Goal: Task Accomplishment & Management: Manage account settings

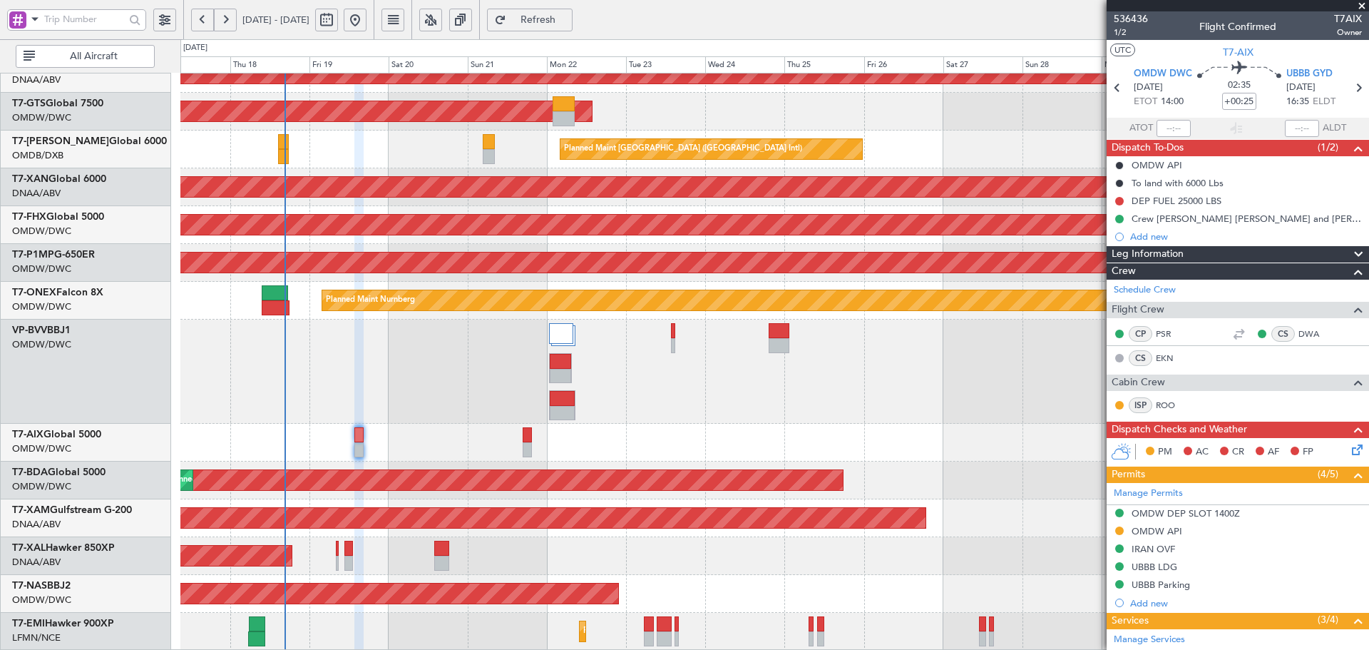
scroll to position [461, 0]
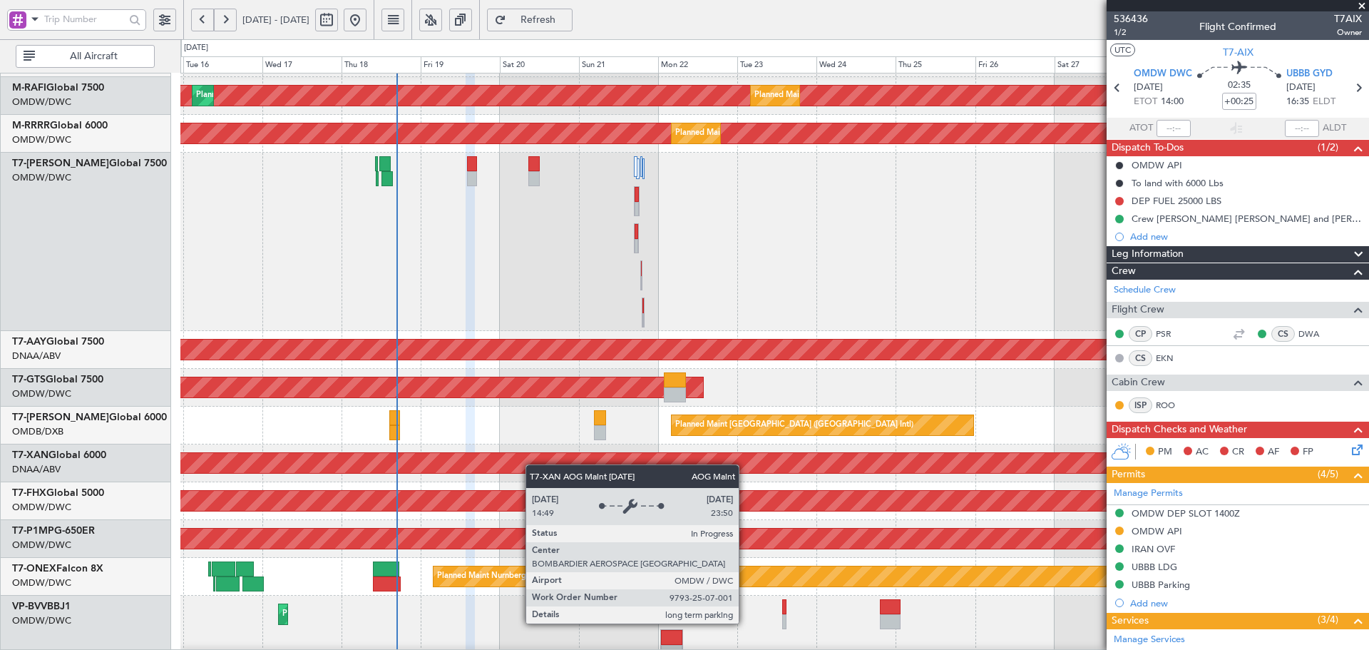
click at [533, 466] on div "AOG Maint Dubai (Al Maktoum Intl)" at bounding box center [142, 463] width 2298 height 20
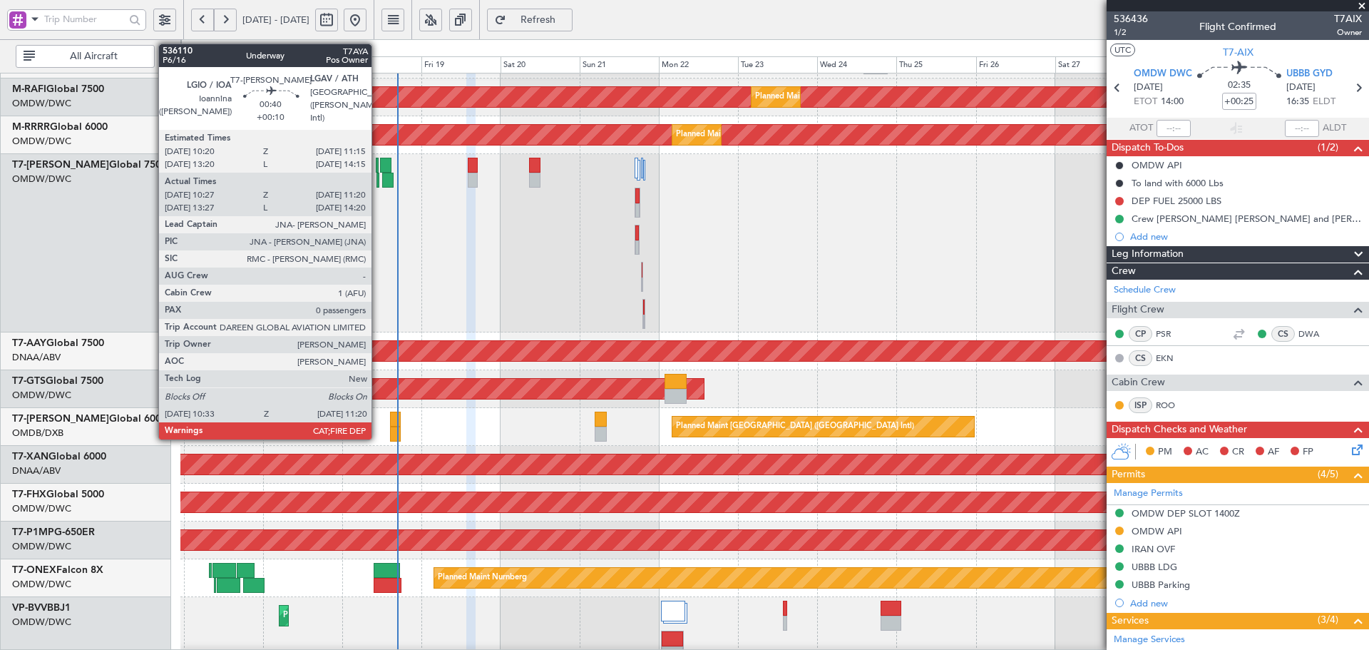
click at [378, 169] on div at bounding box center [378, 165] width 4 height 15
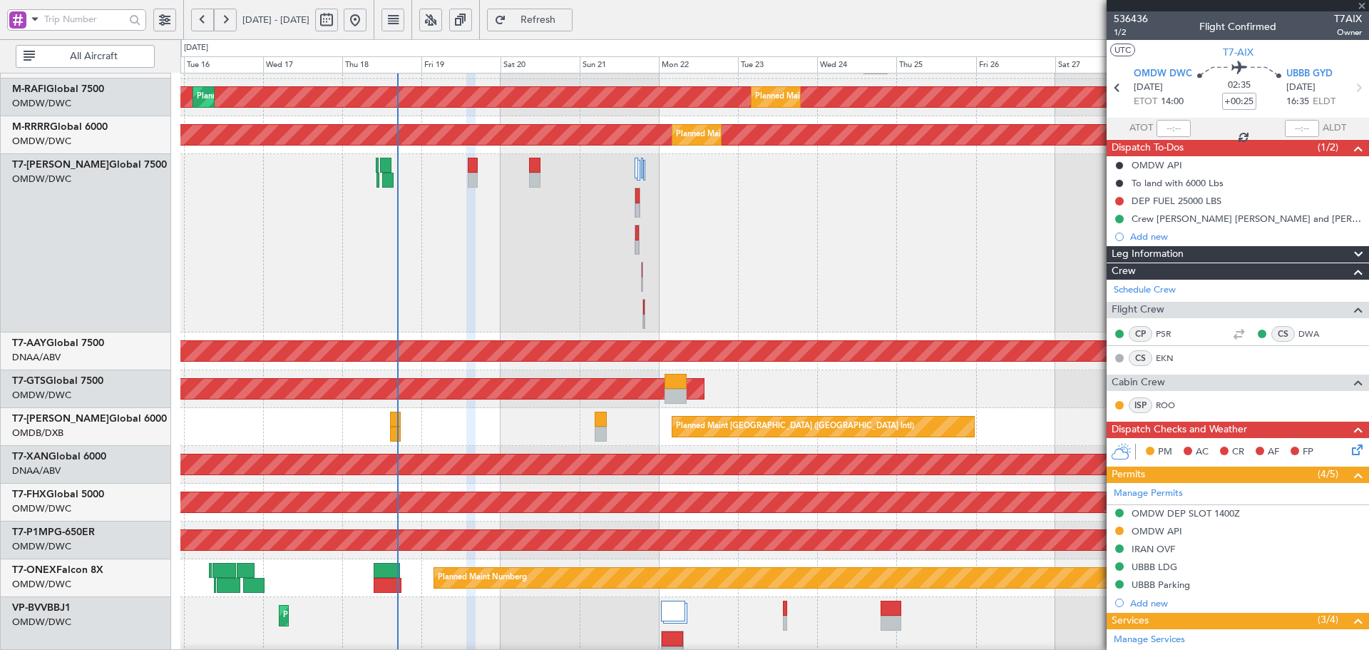
type input "+00:10"
type input "10:37"
type input "11:15"
type input "0"
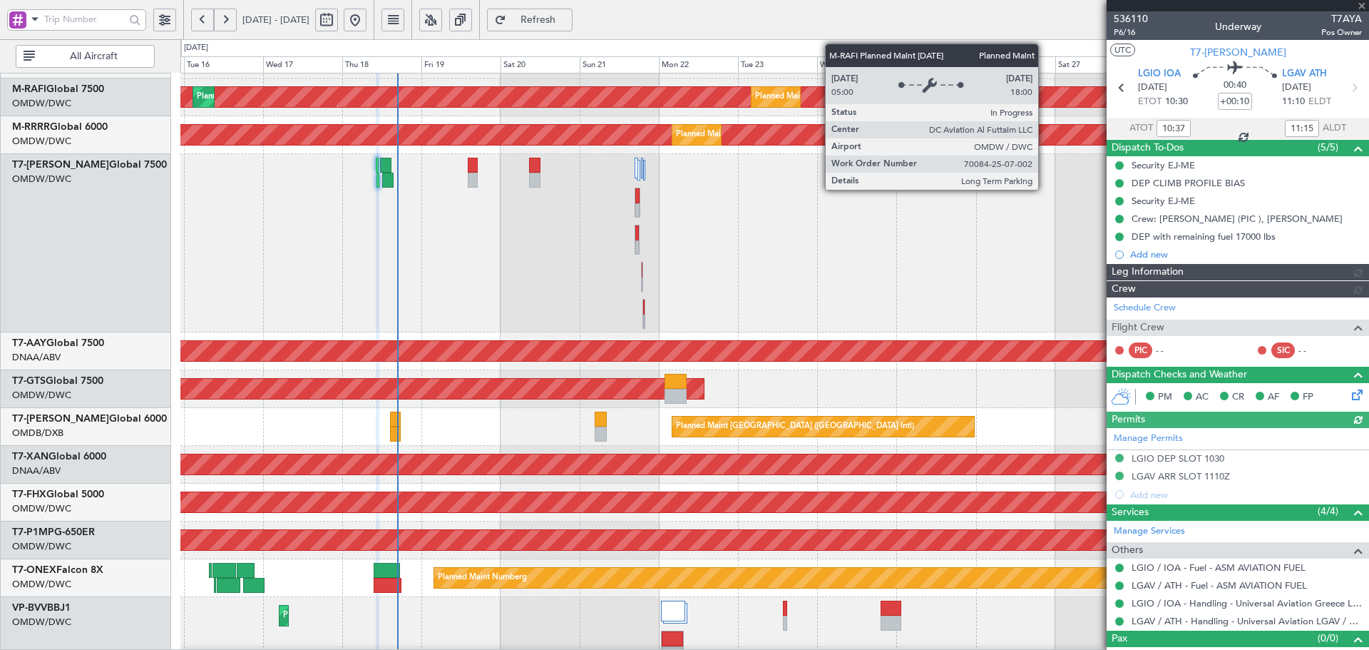
type input "Dherander Fithani (DHF)"
type input "7312"
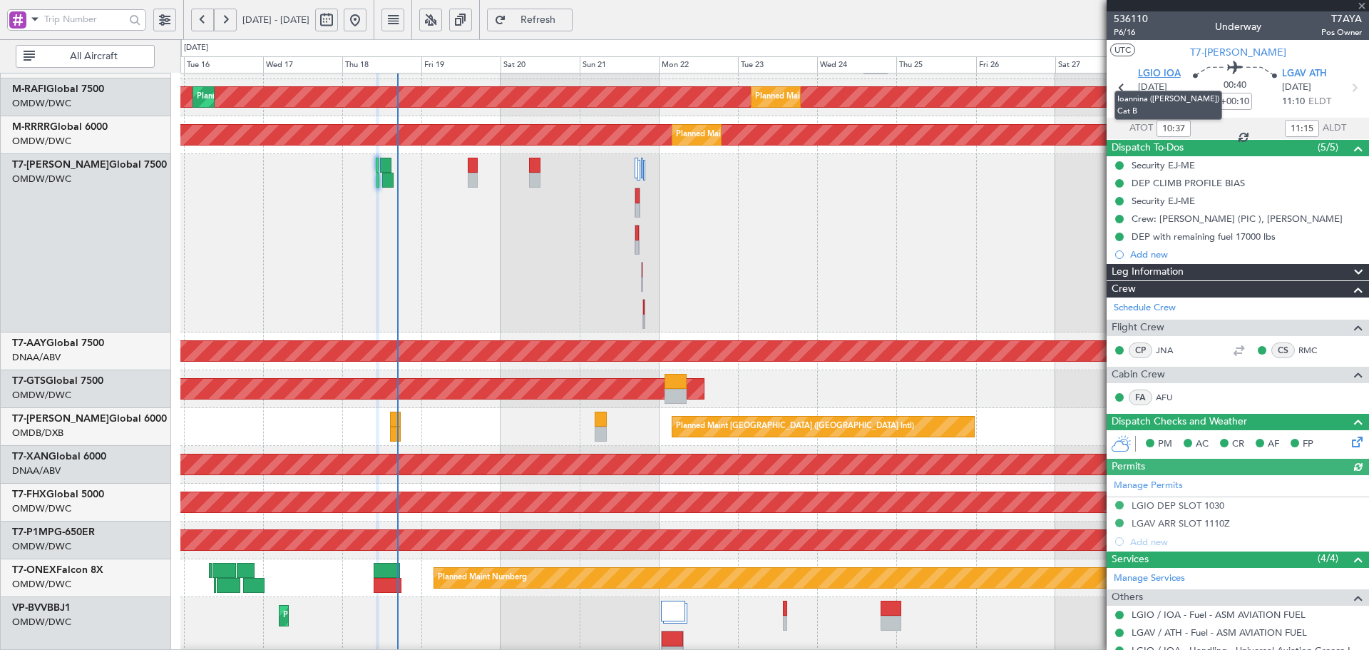
click at [1151, 70] on span "LGIO IOA" at bounding box center [1159, 74] width 43 height 14
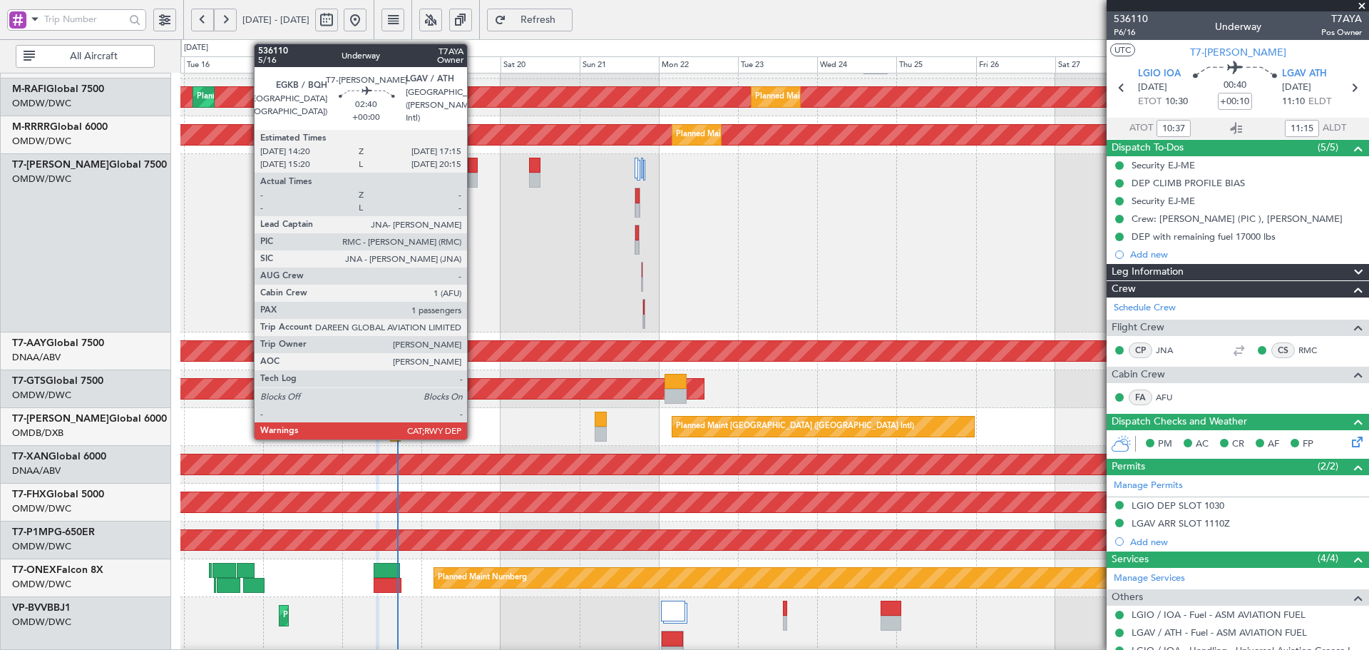
click at [474, 180] on div at bounding box center [473, 180] width 10 height 15
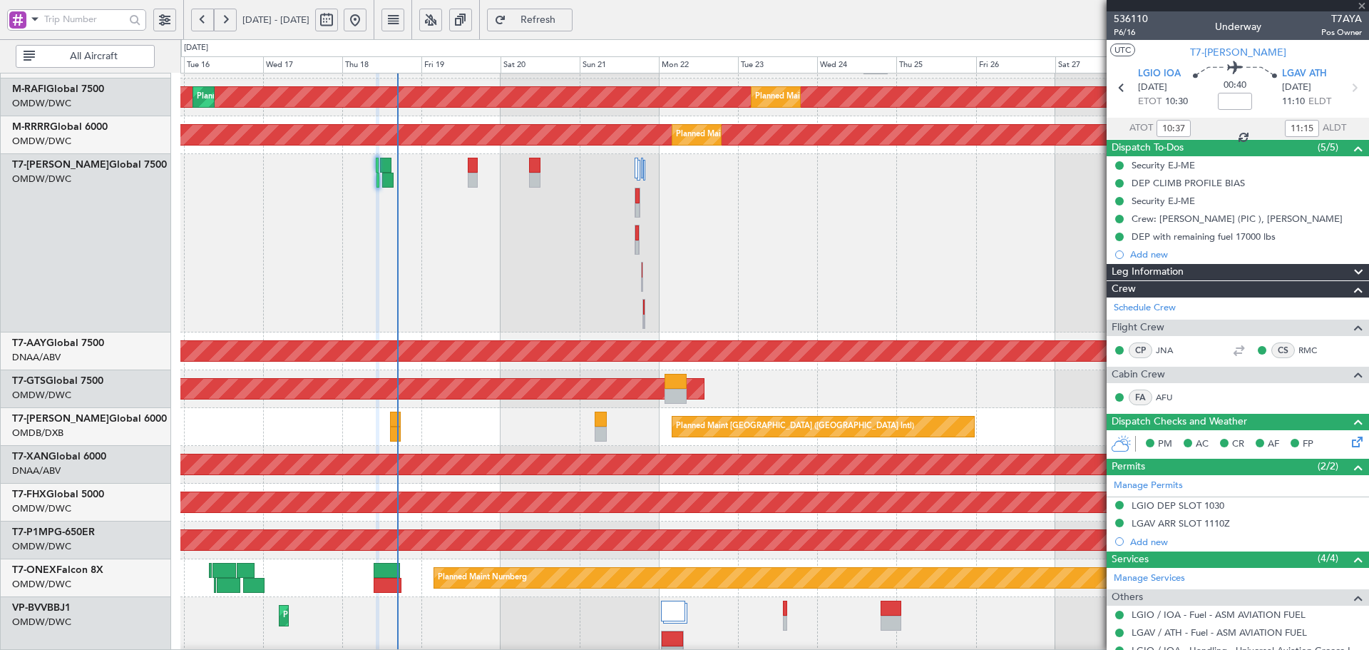
type input "1"
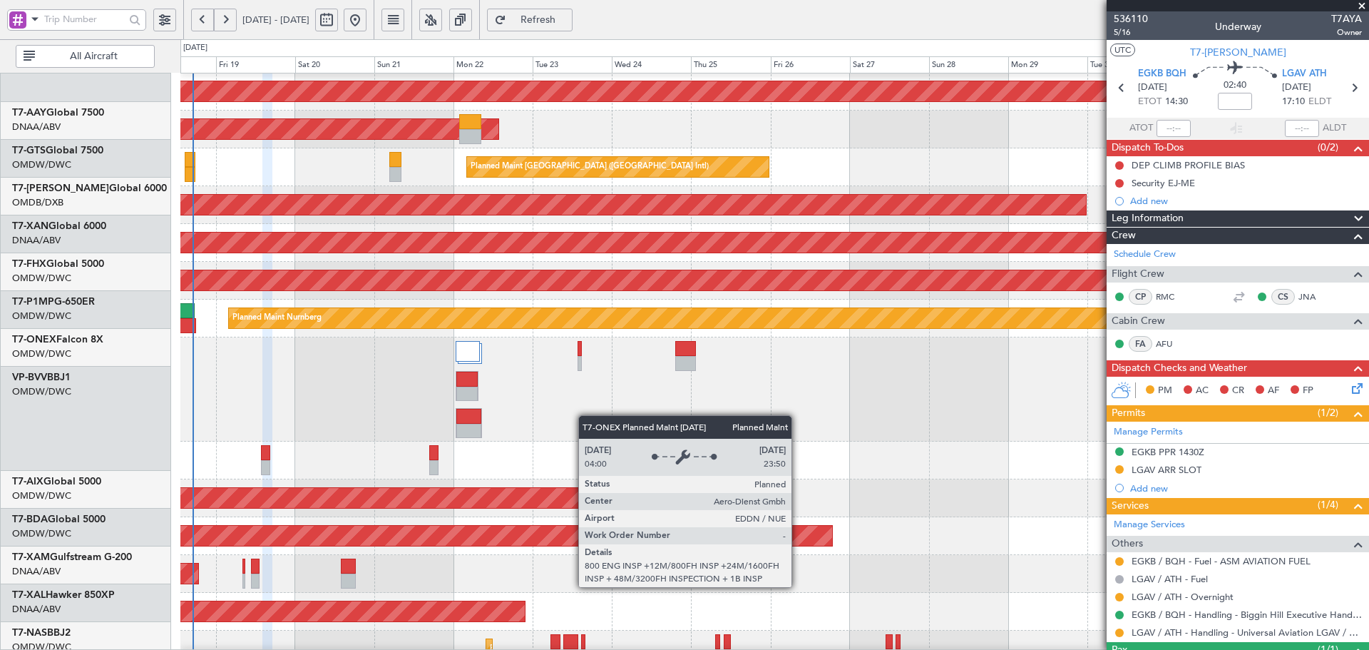
scroll to position [459, 0]
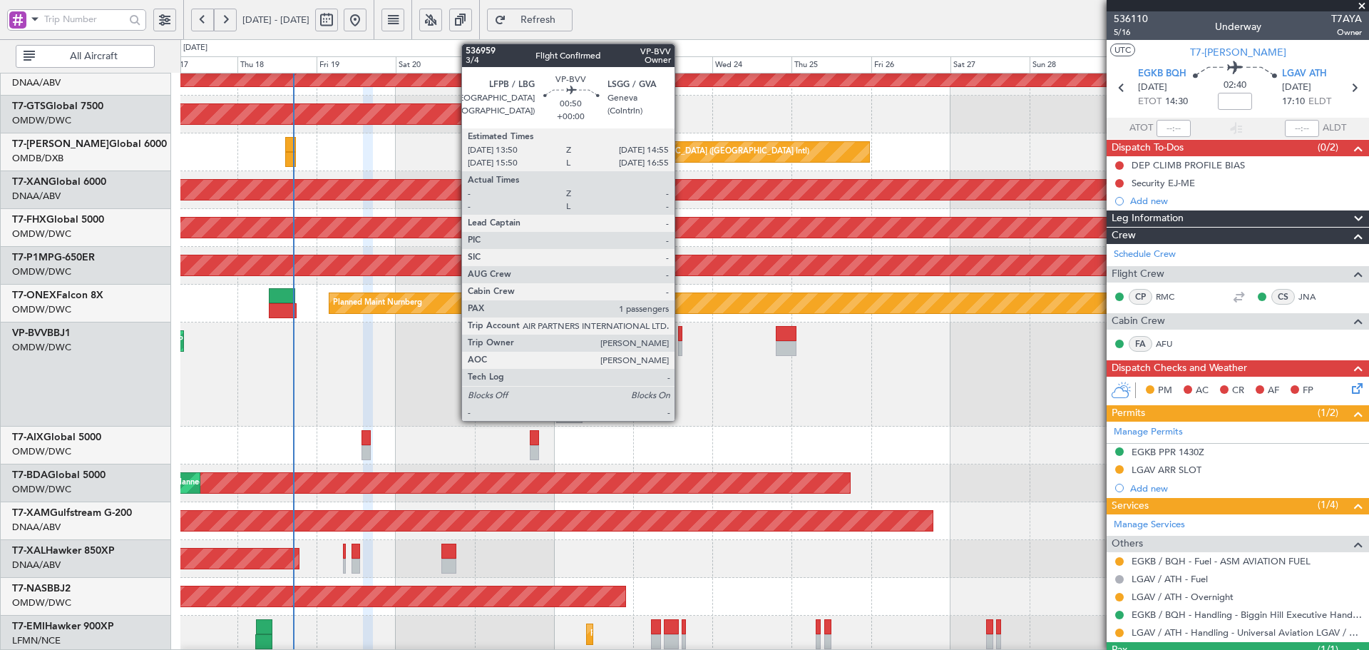
click at [681, 334] on div at bounding box center [680, 333] width 4 height 15
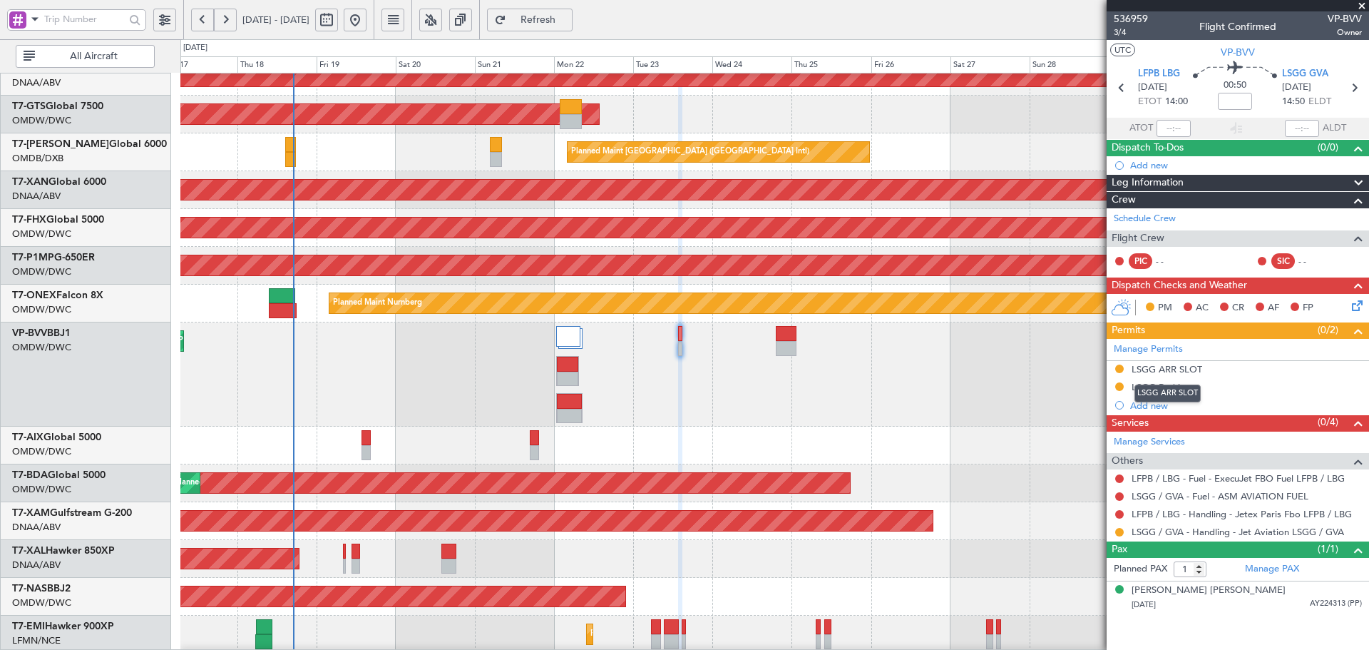
drag, startPoint x: 1157, startPoint y: 369, endPoint x: 888, endPoint y: 367, distance: 269.6
click at [1157, 369] on div "LSGG ARR SLOT" at bounding box center [1167, 369] width 71 height 12
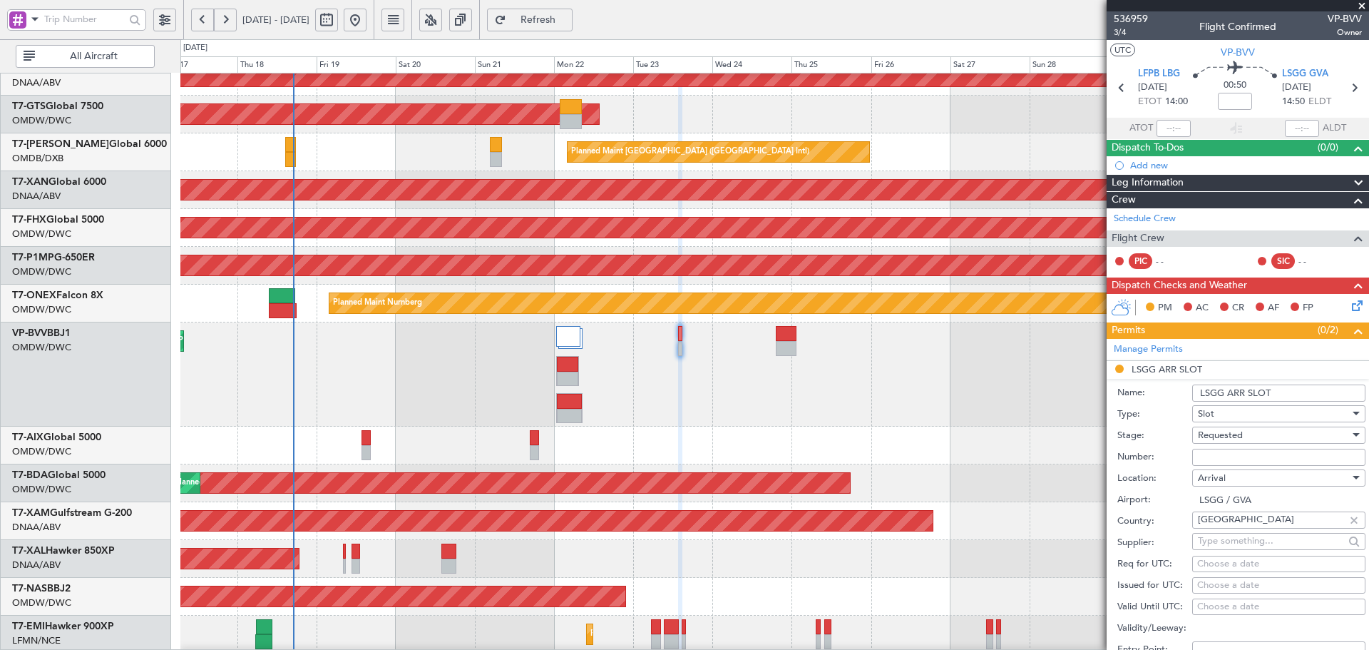
click at [1234, 457] on input "Number:" at bounding box center [1278, 457] width 173 height 17
paste input "092314301A"
type input "092314301A"
click at [1244, 436] on div "Requested" at bounding box center [1274, 434] width 152 height 21
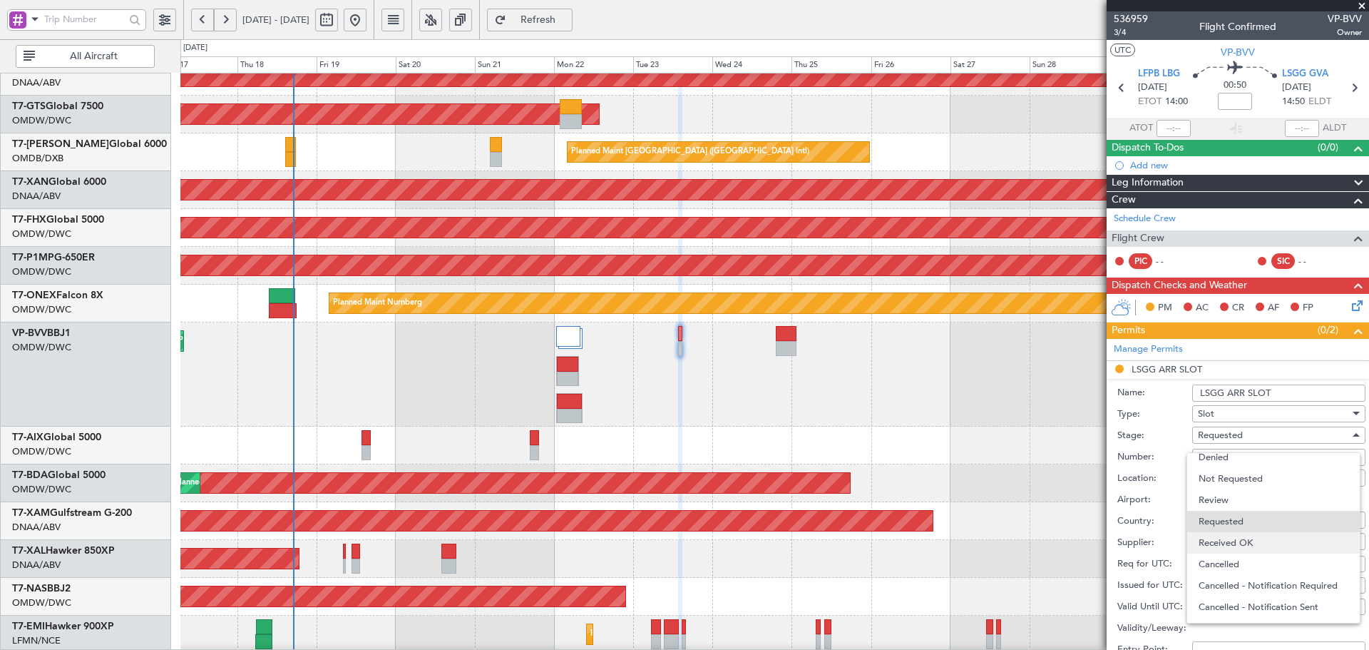
click at [1244, 539] on span "Received OK" at bounding box center [1274, 542] width 150 height 21
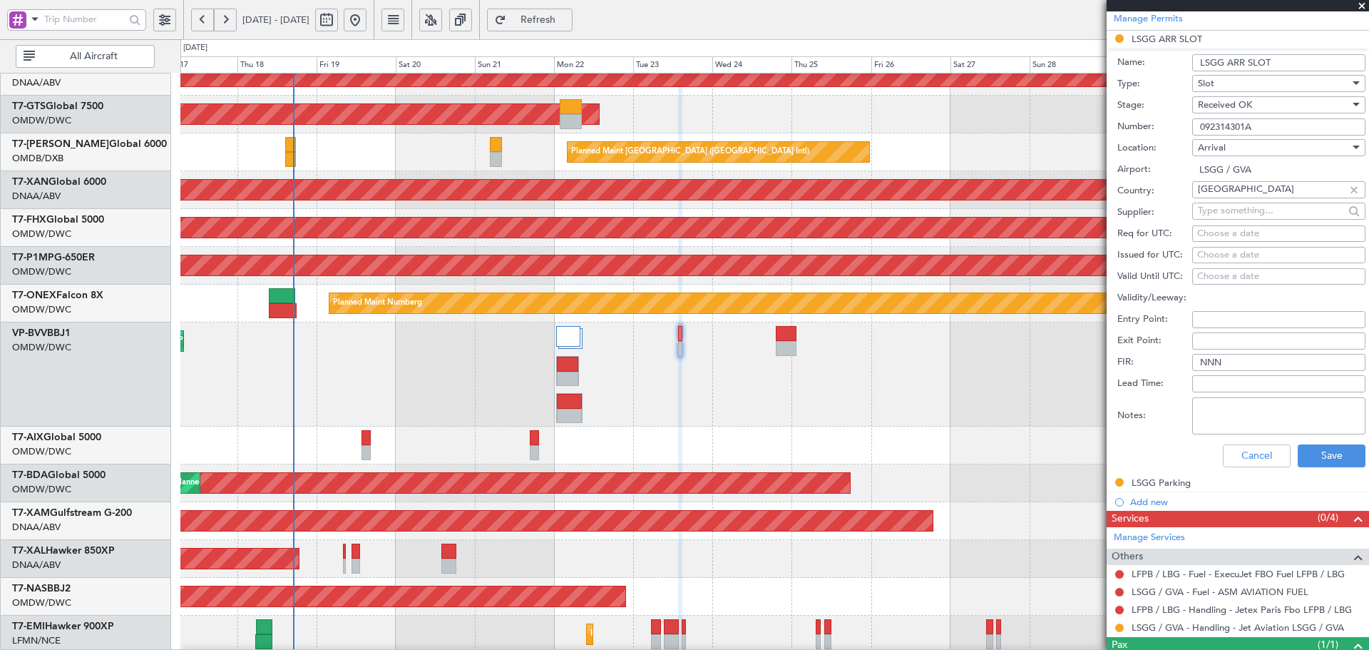
scroll to position [333, 0]
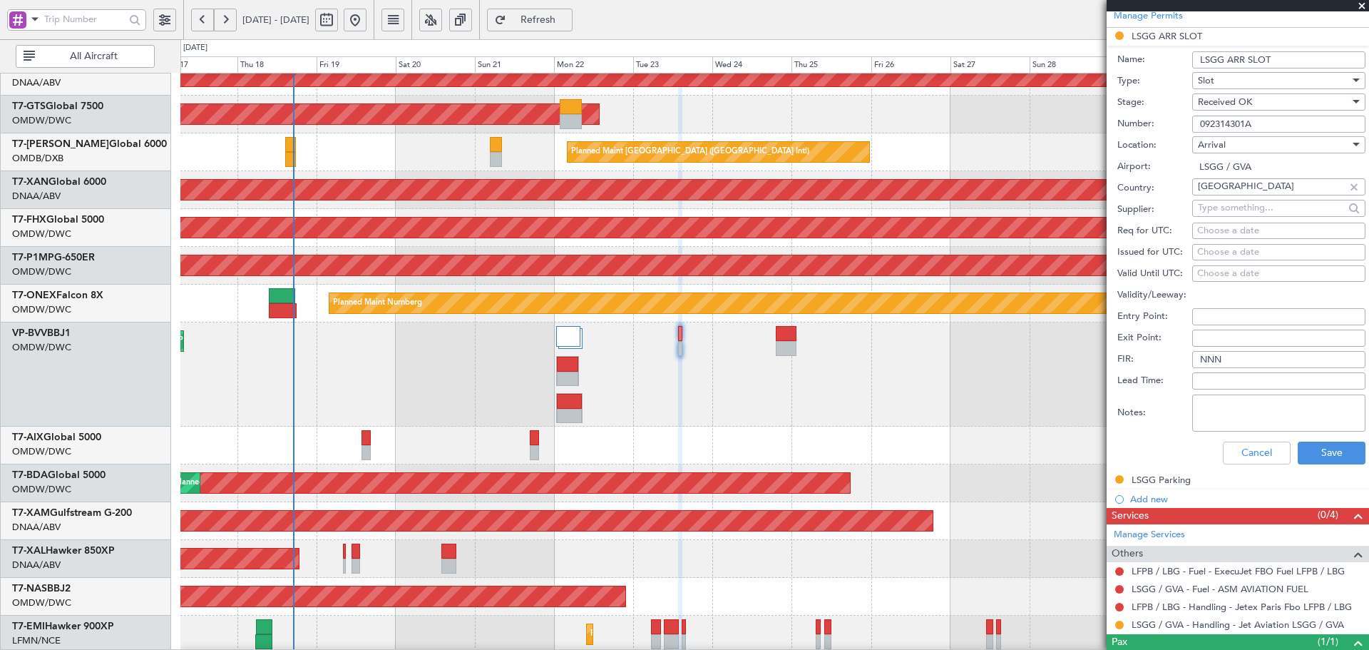
click at [1235, 229] on div "Choose a date" at bounding box center [1278, 231] width 163 height 14
select select "9"
select select "2025"
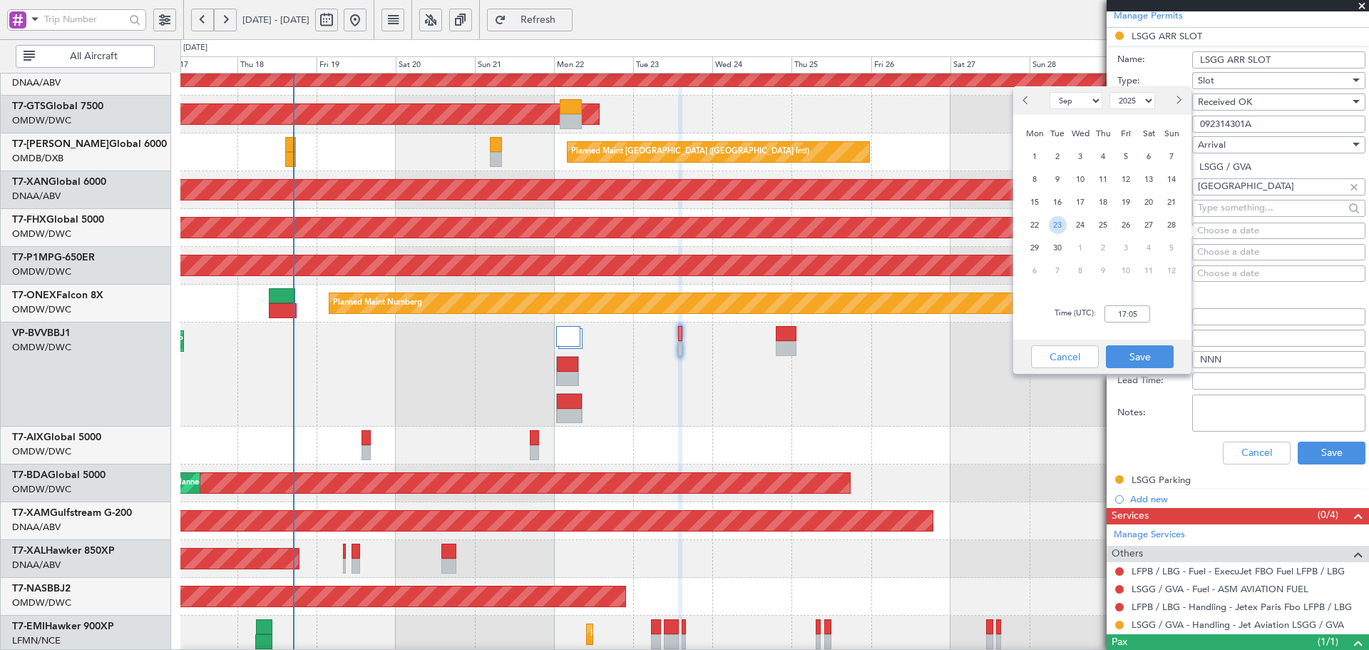
click at [1049, 225] on span "23" at bounding box center [1058, 225] width 18 height 18
click at [1125, 312] on input "00:00" at bounding box center [1128, 313] width 46 height 17
type input "14:00"
drag, startPoint x: 1160, startPoint y: 360, endPoint x: 1192, endPoint y: 359, distance: 32.1
click at [1161, 360] on button "Save" at bounding box center [1140, 356] width 68 height 23
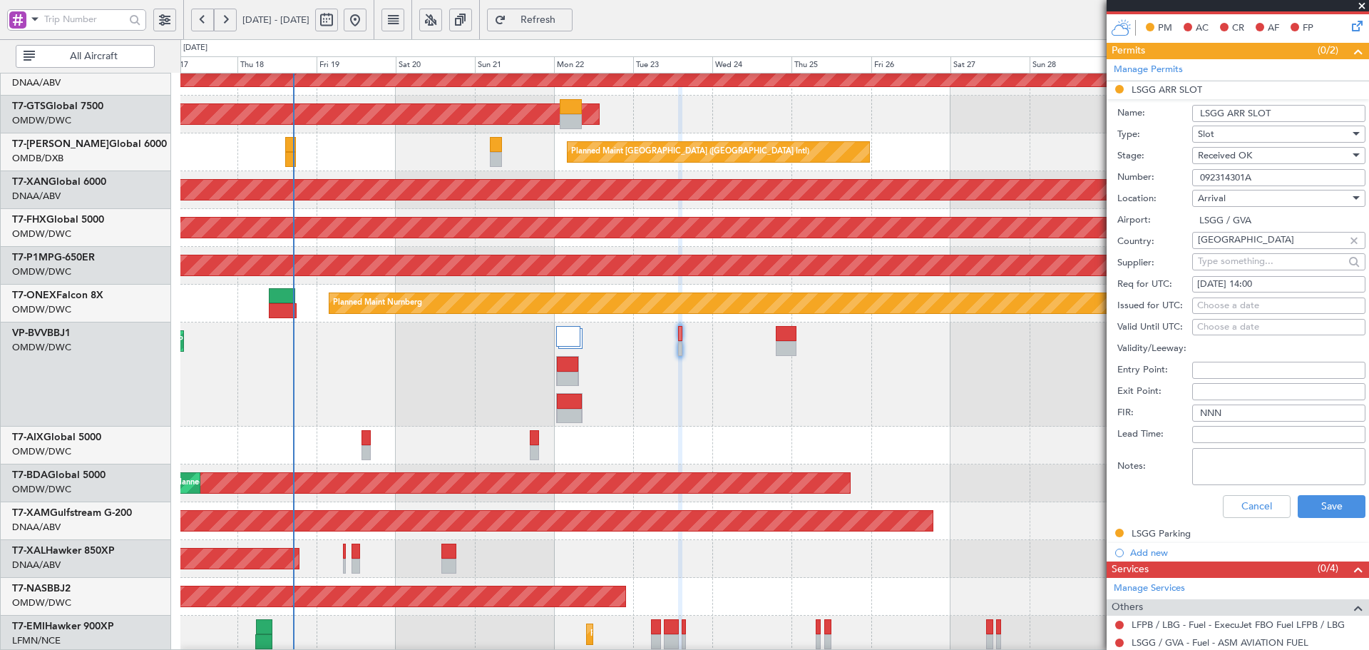
scroll to position [285, 0]
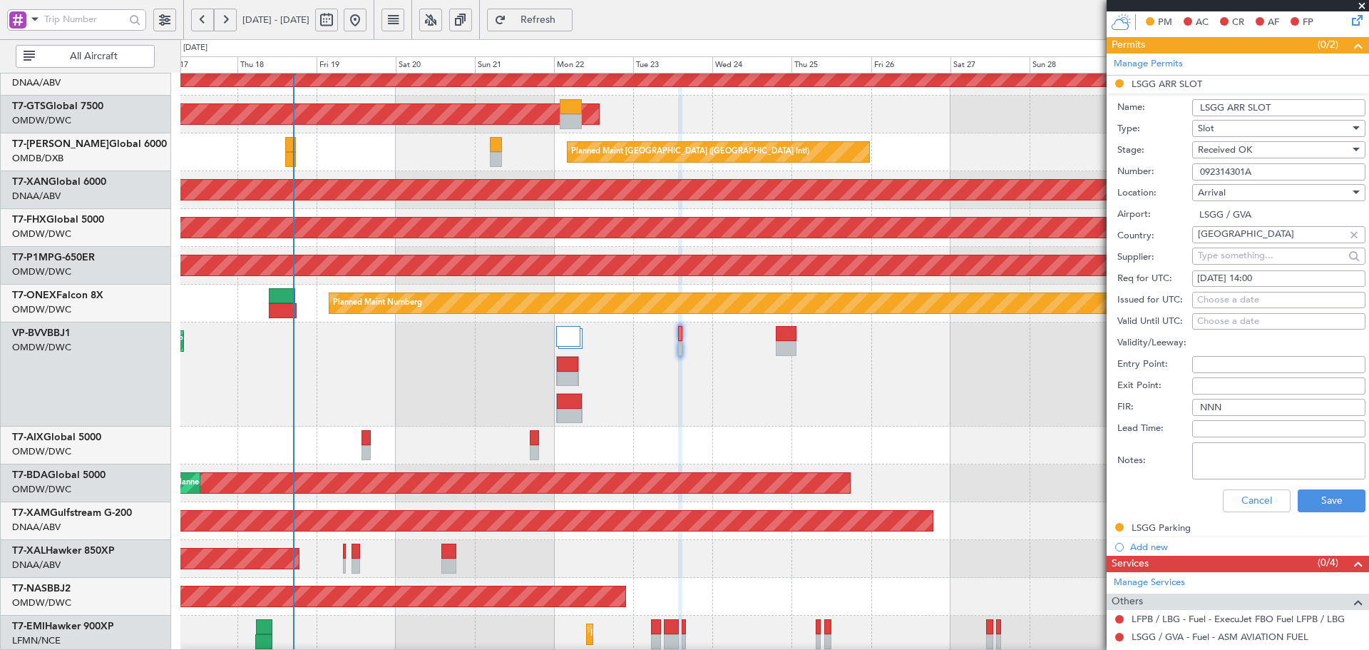
click at [1269, 279] on div "[DATE] 14:00" at bounding box center [1278, 279] width 163 height 14
select select "9"
select select "2025"
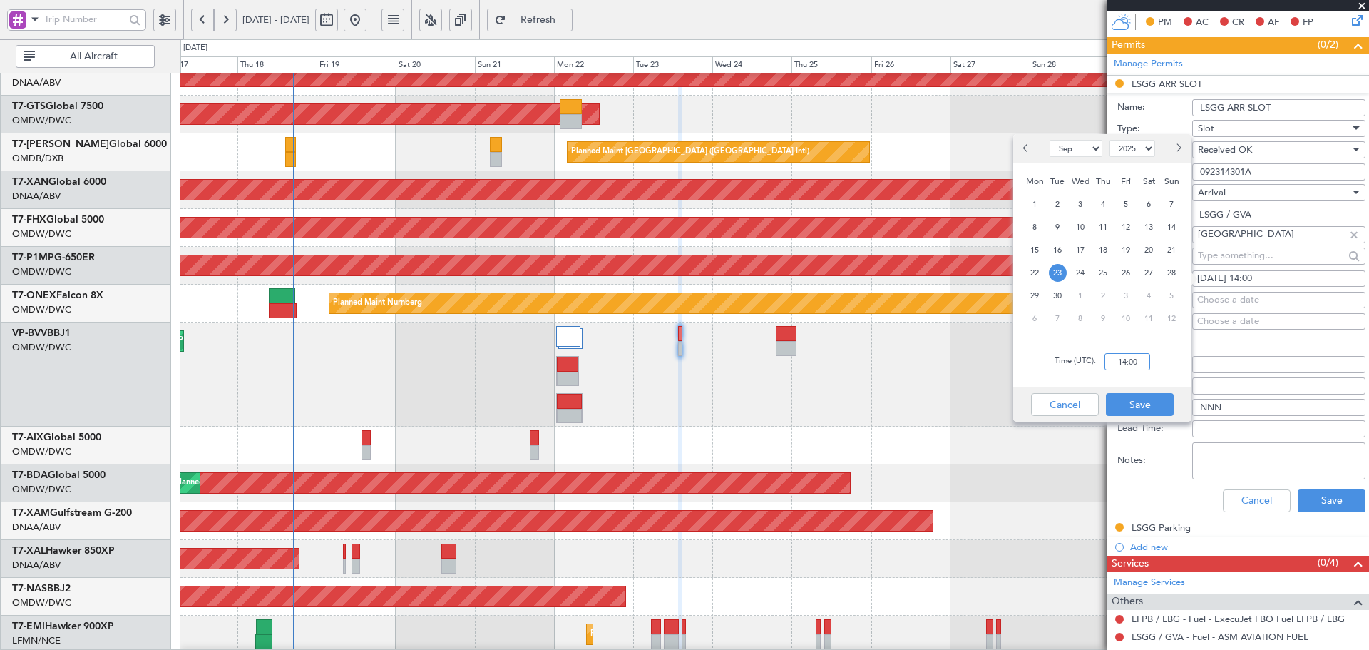
click at [1128, 362] on input "14:00" at bounding box center [1128, 361] width 46 height 17
type input "14:50"
click at [1147, 397] on button "Save" at bounding box center [1140, 404] width 68 height 23
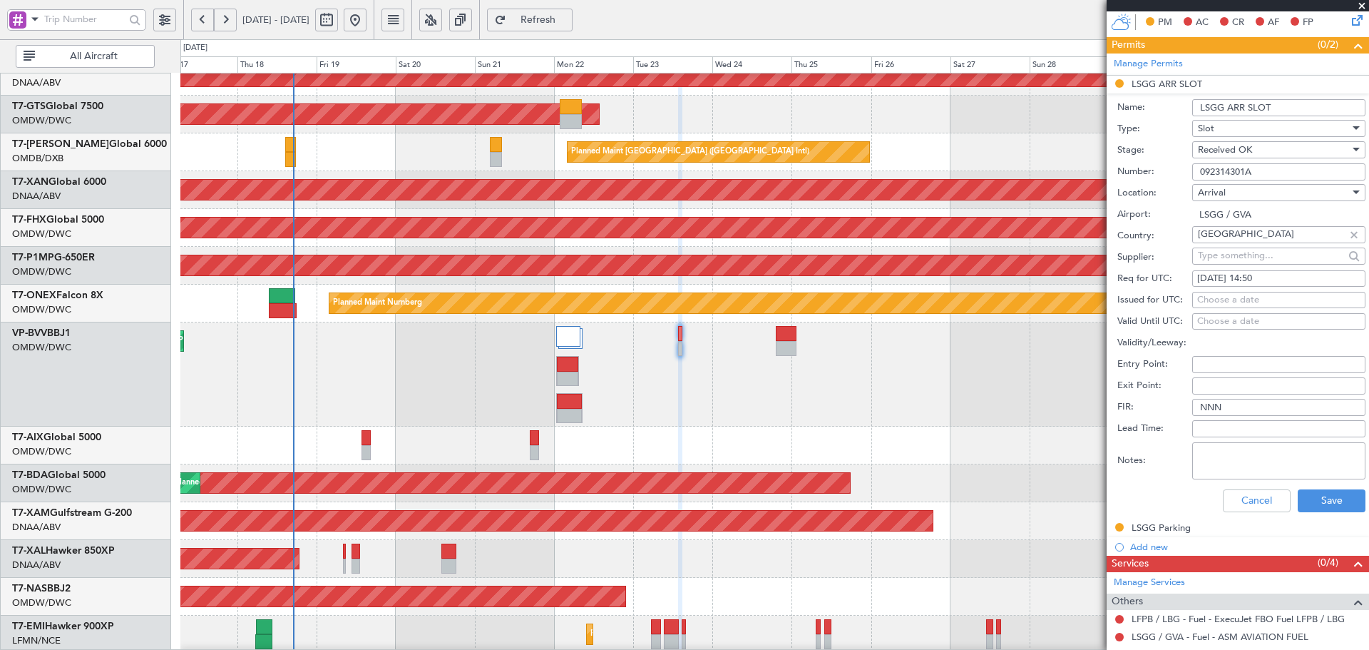
click at [1227, 300] on div "Choose a date" at bounding box center [1278, 300] width 163 height 14
select select "9"
select select "2025"
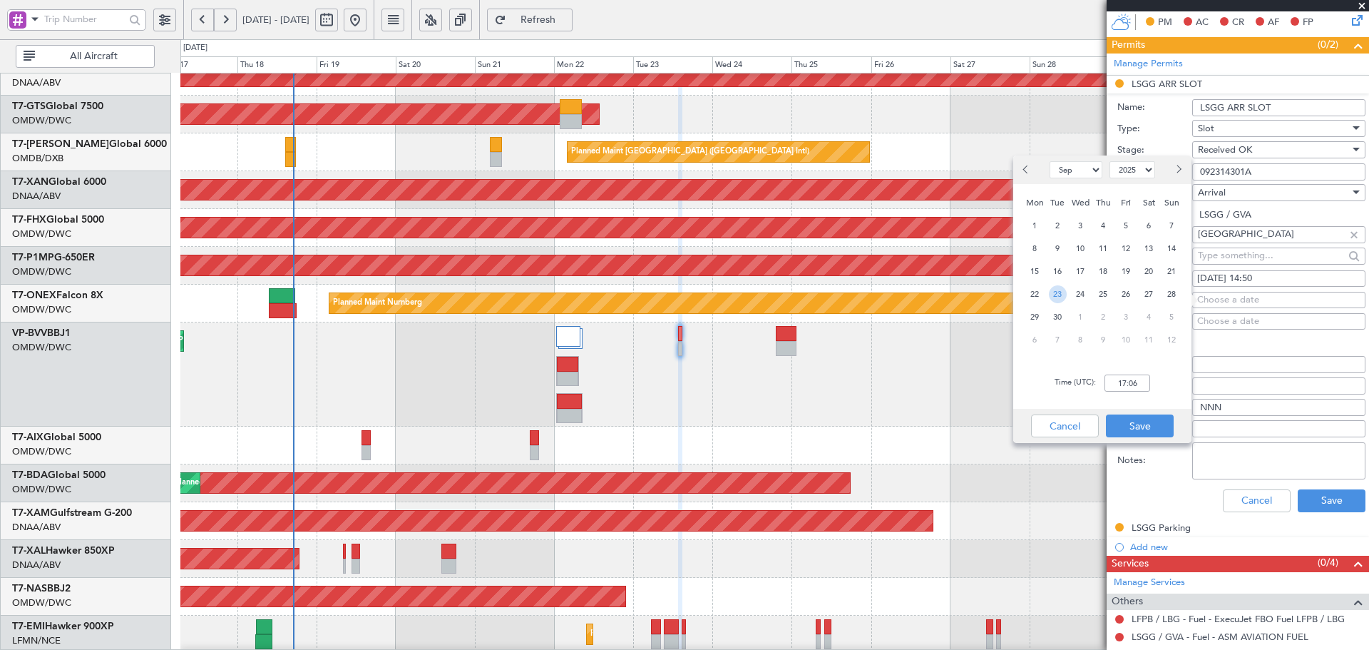
click at [1051, 294] on span "23" at bounding box center [1058, 294] width 18 height 18
click at [1122, 387] on input "00:00" at bounding box center [1128, 382] width 46 height 17
type input "14:50"
click at [1143, 419] on button "Save" at bounding box center [1140, 425] width 68 height 23
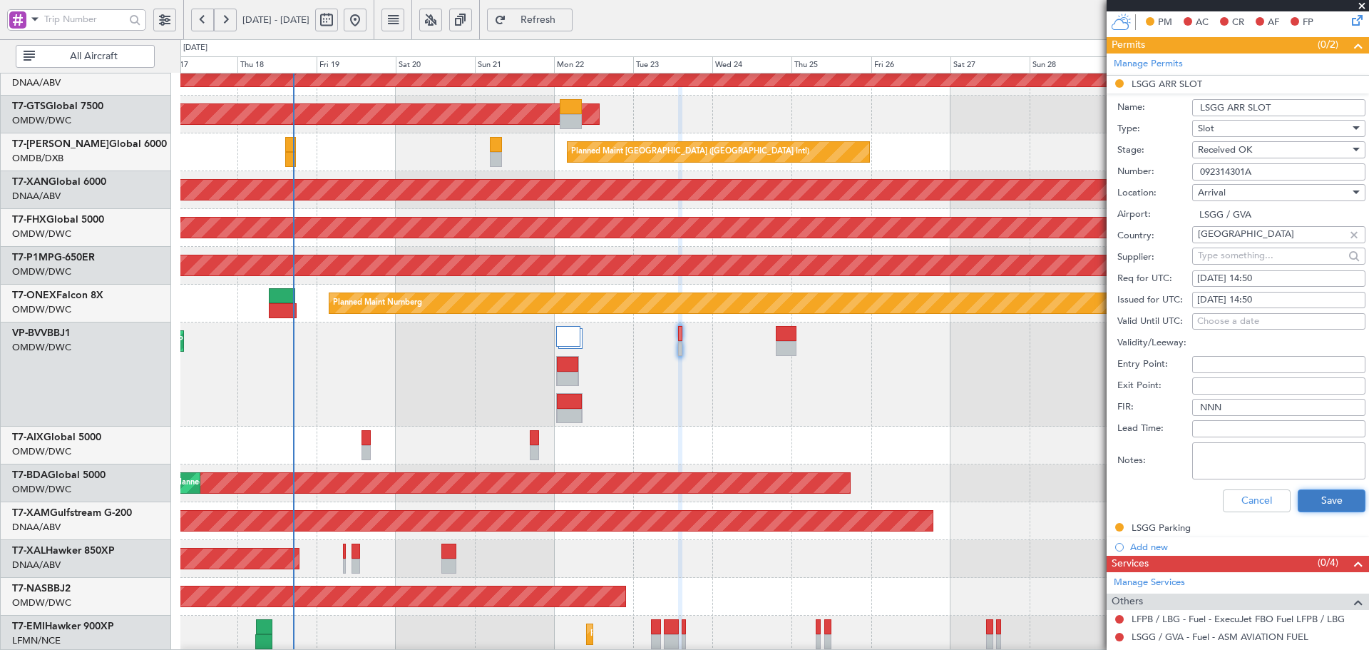
click at [1324, 504] on button "Save" at bounding box center [1332, 500] width 68 height 23
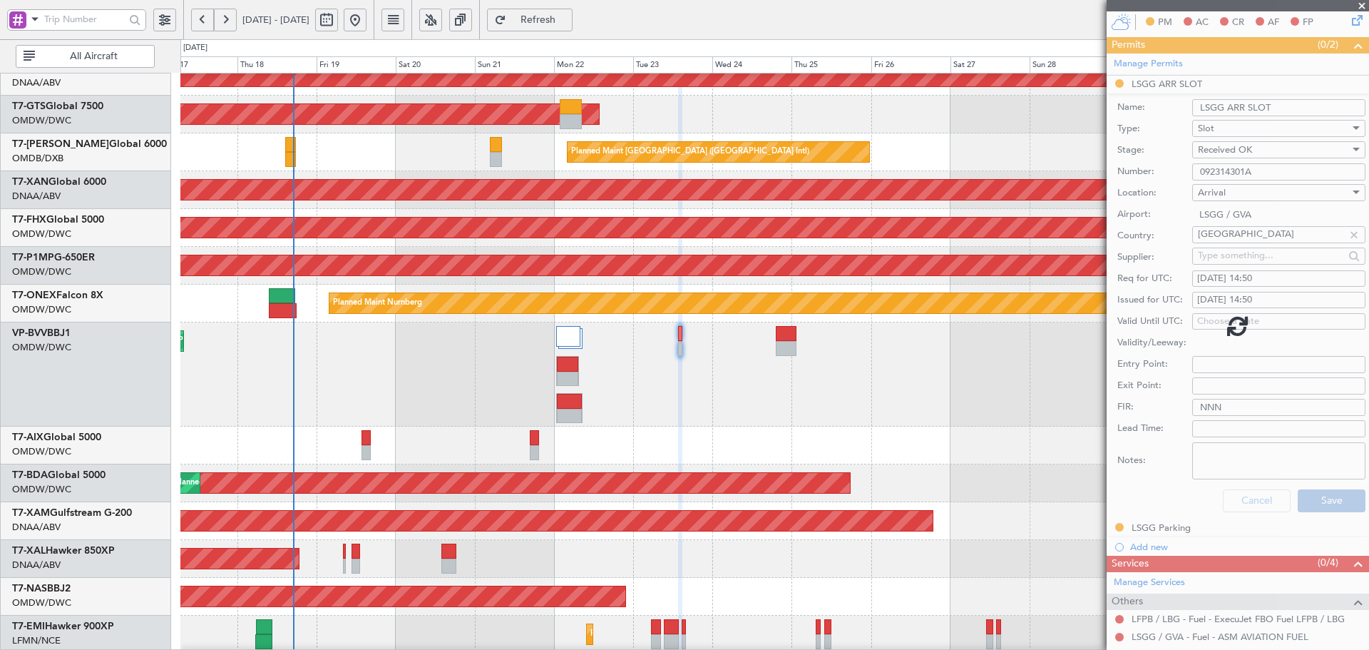
scroll to position [0, 0]
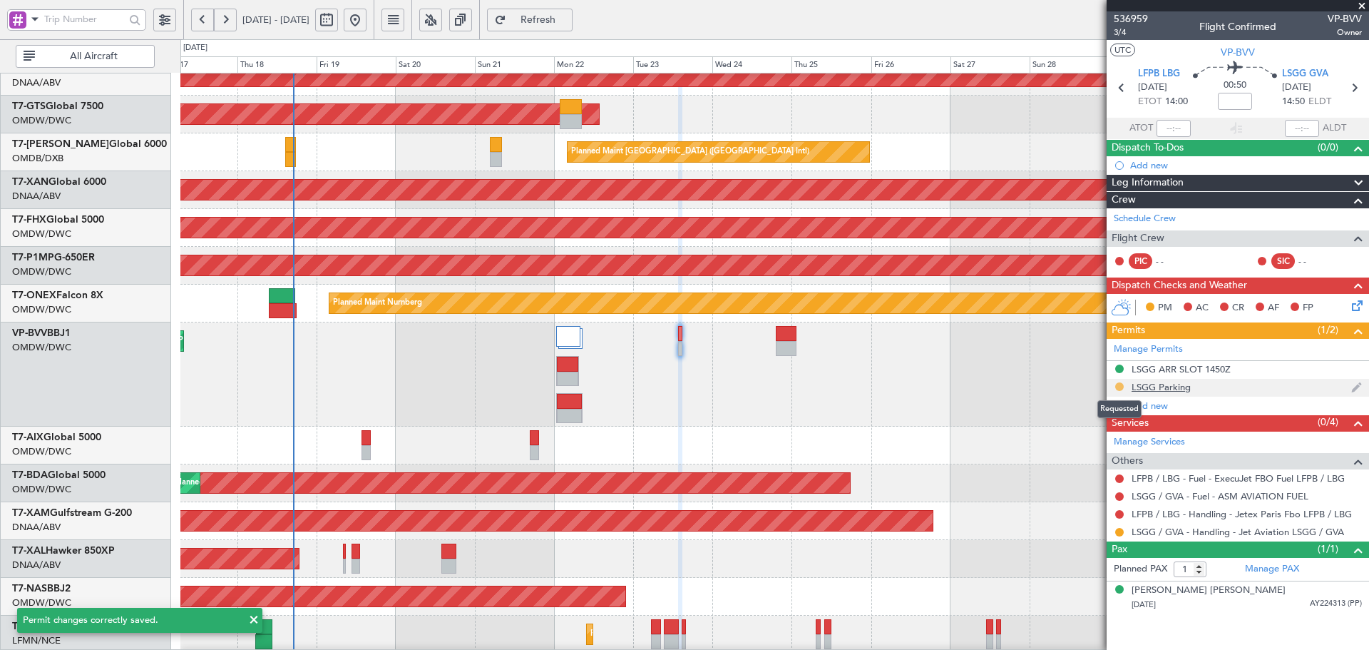
click at [1118, 387] on button at bounding box center [1119, 386] width 9 height 9
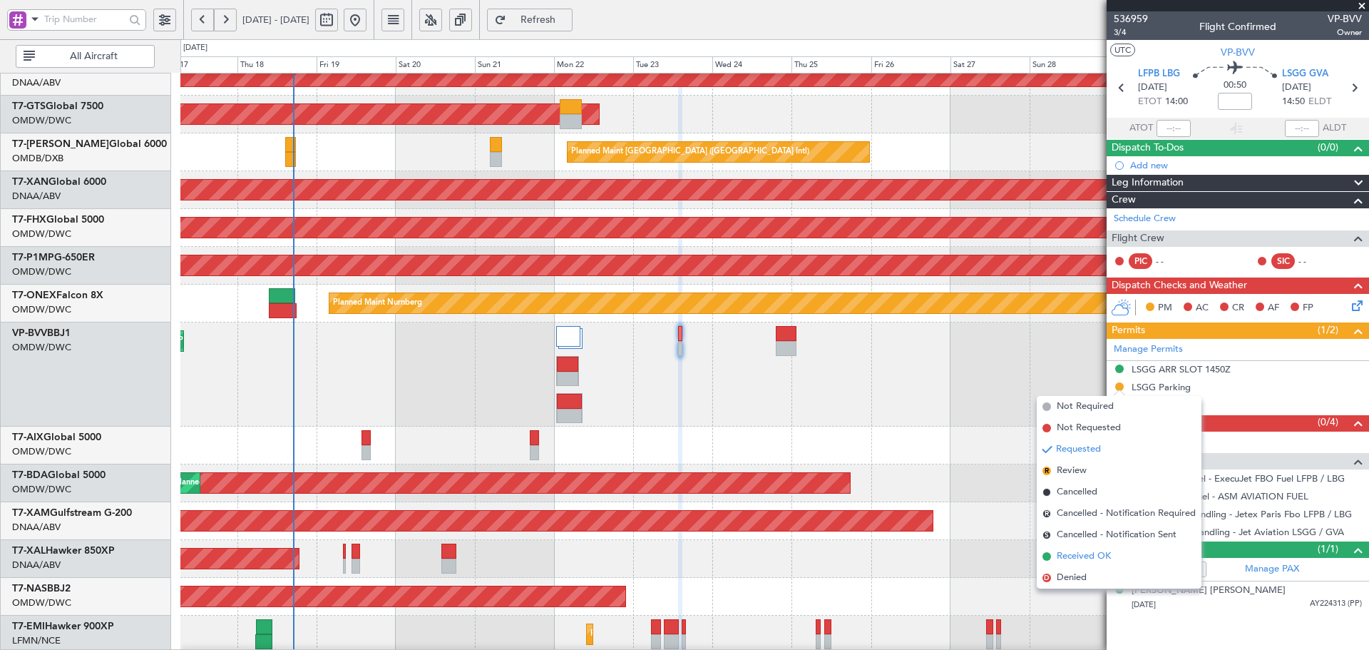
click at [1075, 561] on span "Received OK" at bounding box center [1084, 556] width 54 height 14
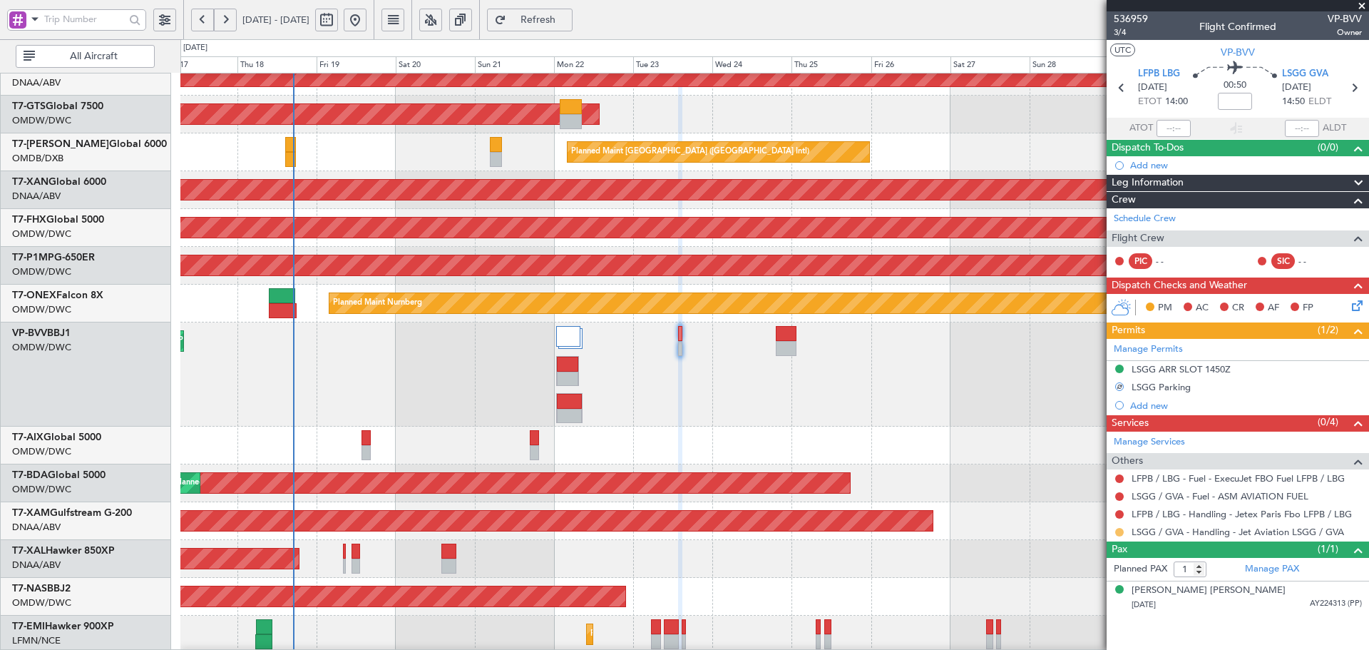
click at [1120, 534] on button at bounding box center [1119, 532] width 9 height 9
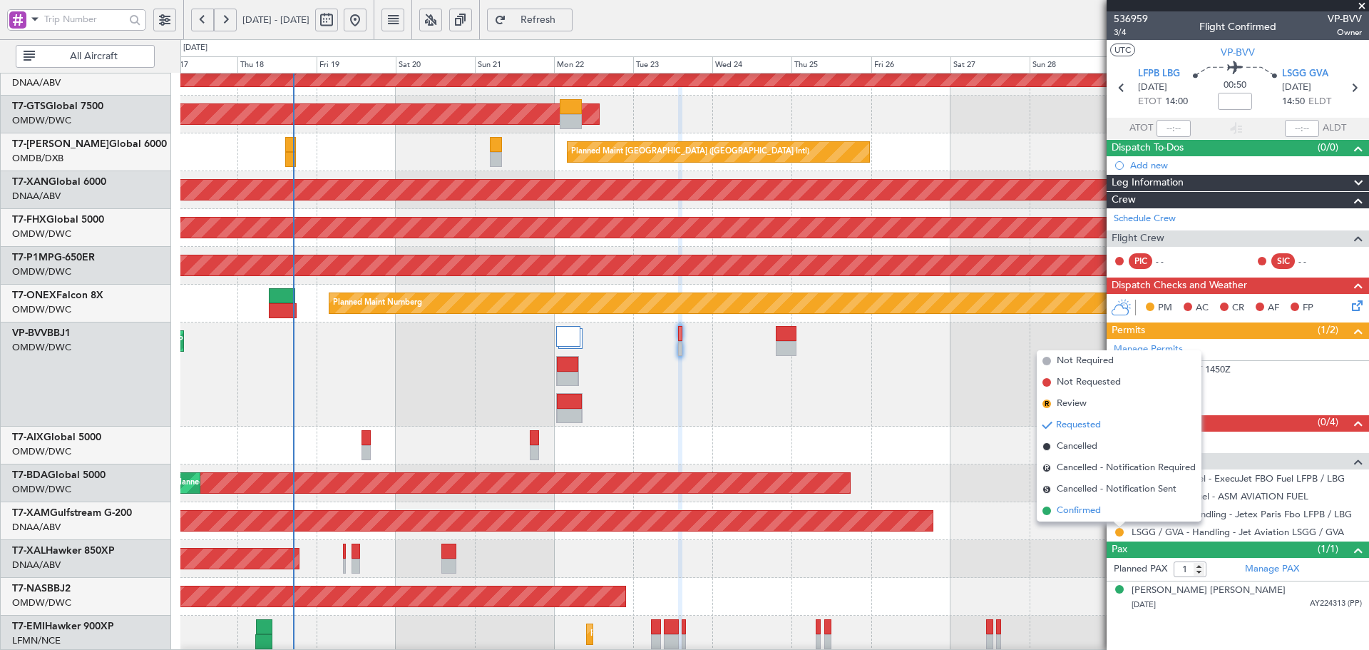
click at [1075, 508] on span "Confirmed" at bounding box center [1079, 510] width 44 height 14
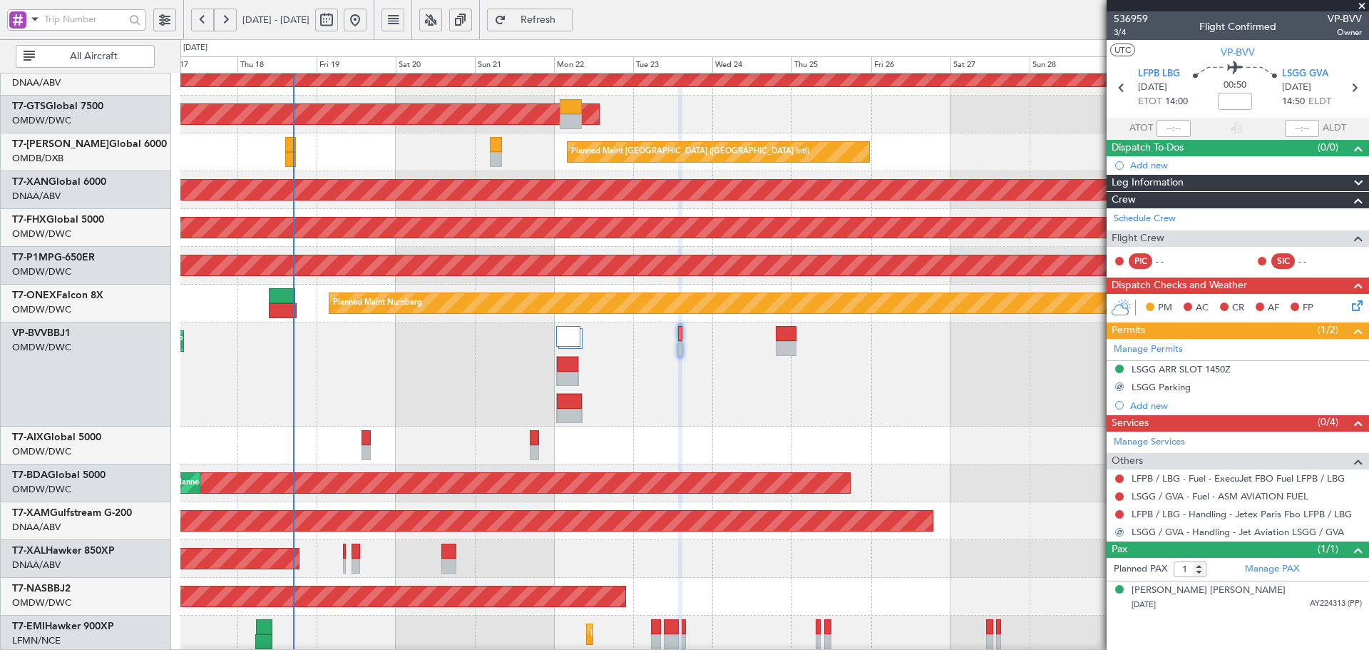
click at [1001, 548] on div "Planned Maint [PERSON_NAME]" at bounding box center [774, 559] width 1188 height 38
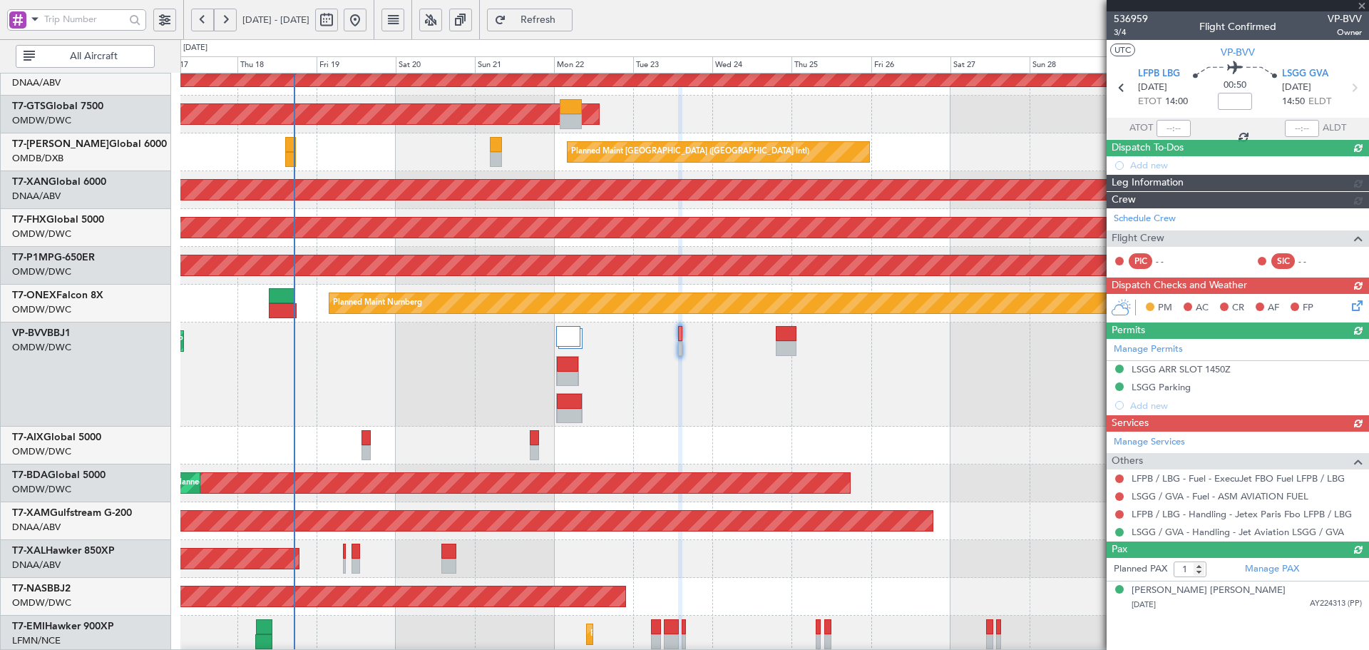
scroll to position [461, 0]
